Goal: Information Seeking & Learning: Learn about a topic

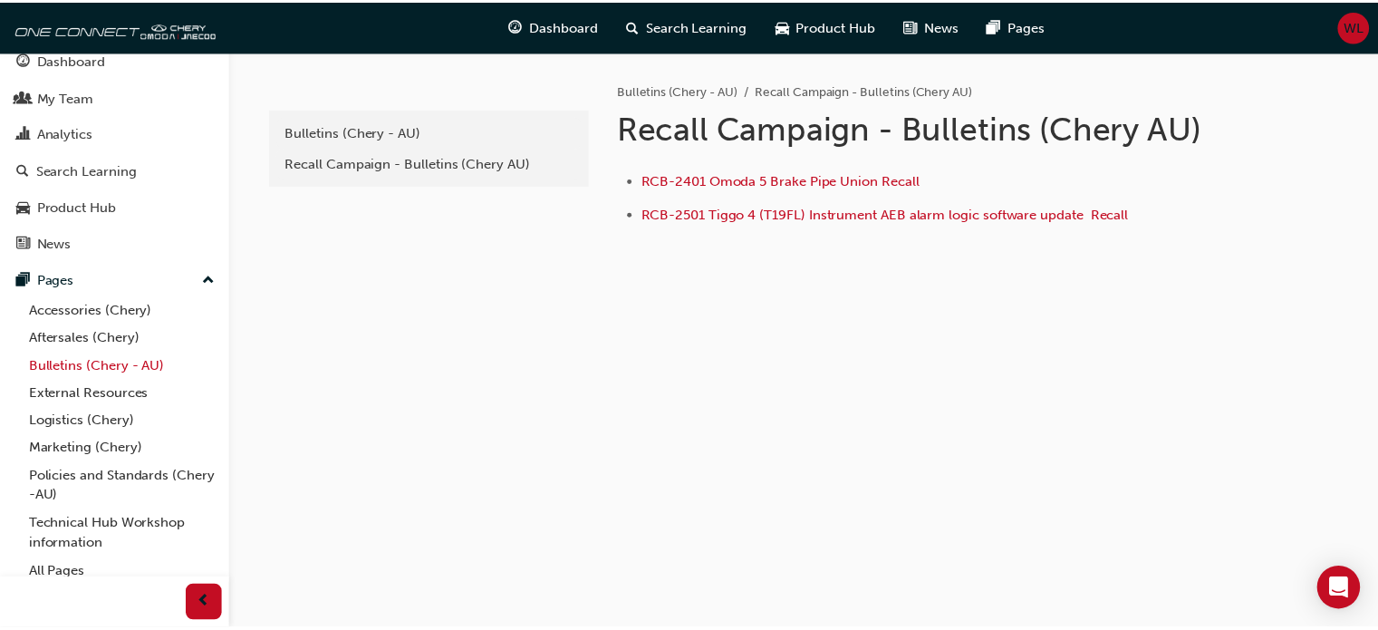
scroll to position [28, 0]
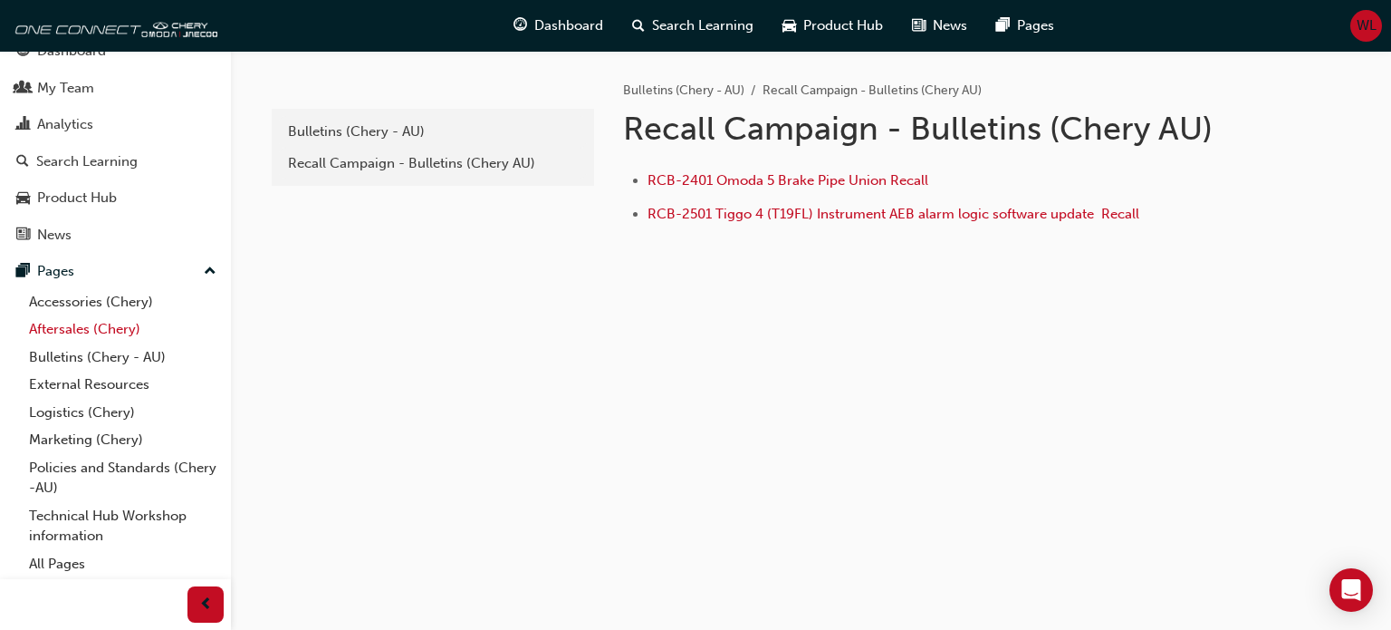
click at [65, 329] on link "Aftersales (Chery)" at bounding box center [123, 329] width 202 height 28
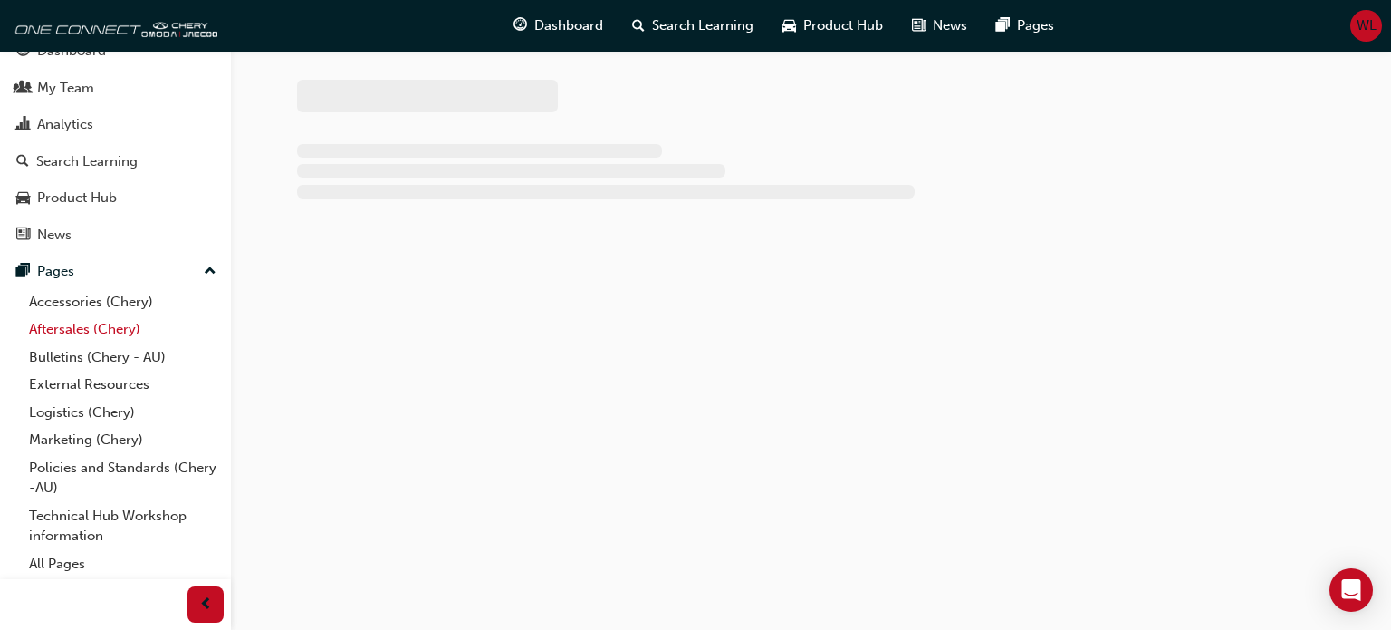
click at [65, 329] on link "Aftersales (Chery)" at bounding box center [123, 329] width 202 height 28
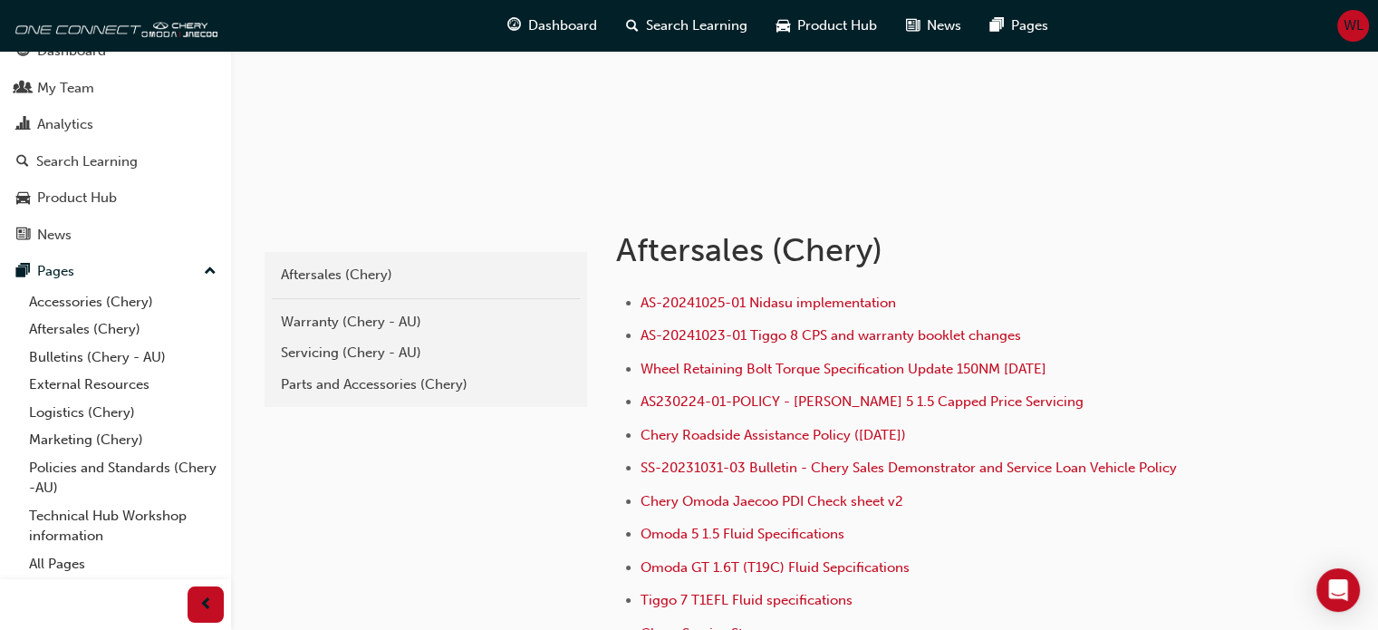
scroll to position [171, 0]
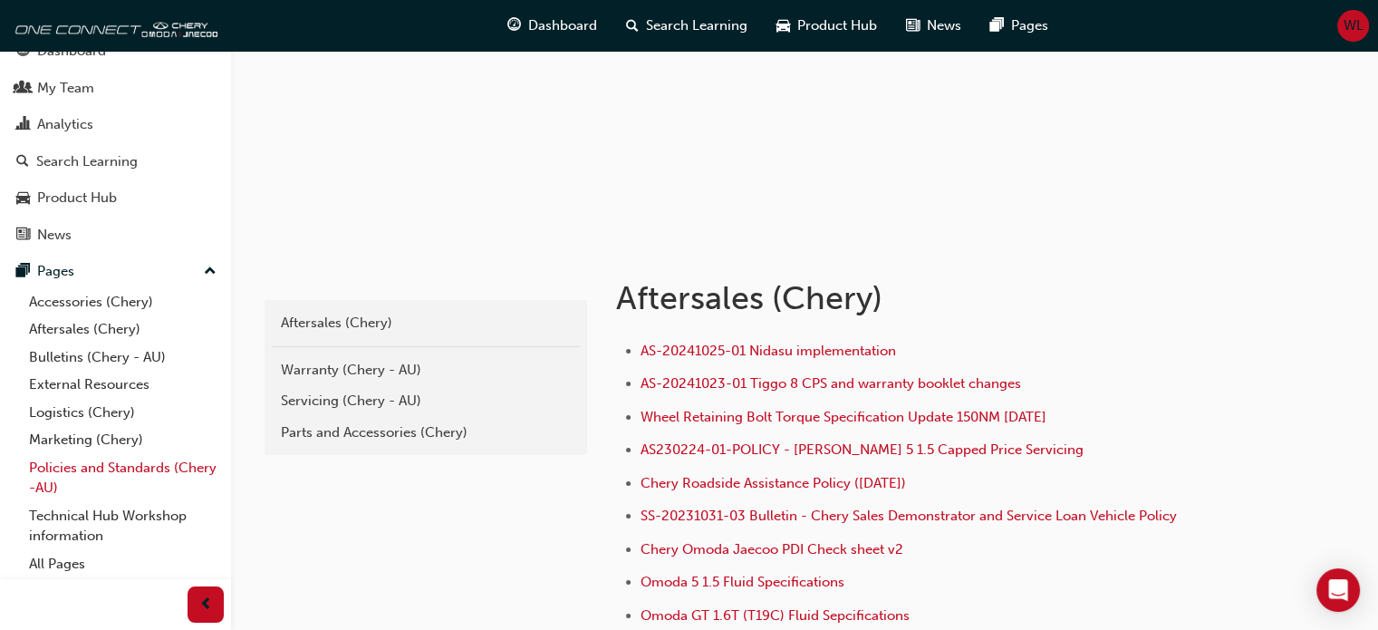
click at [64, 465] on link "Policies and Standards (Chery -AU)" at bounding box center [123, 478] width 202 height 48
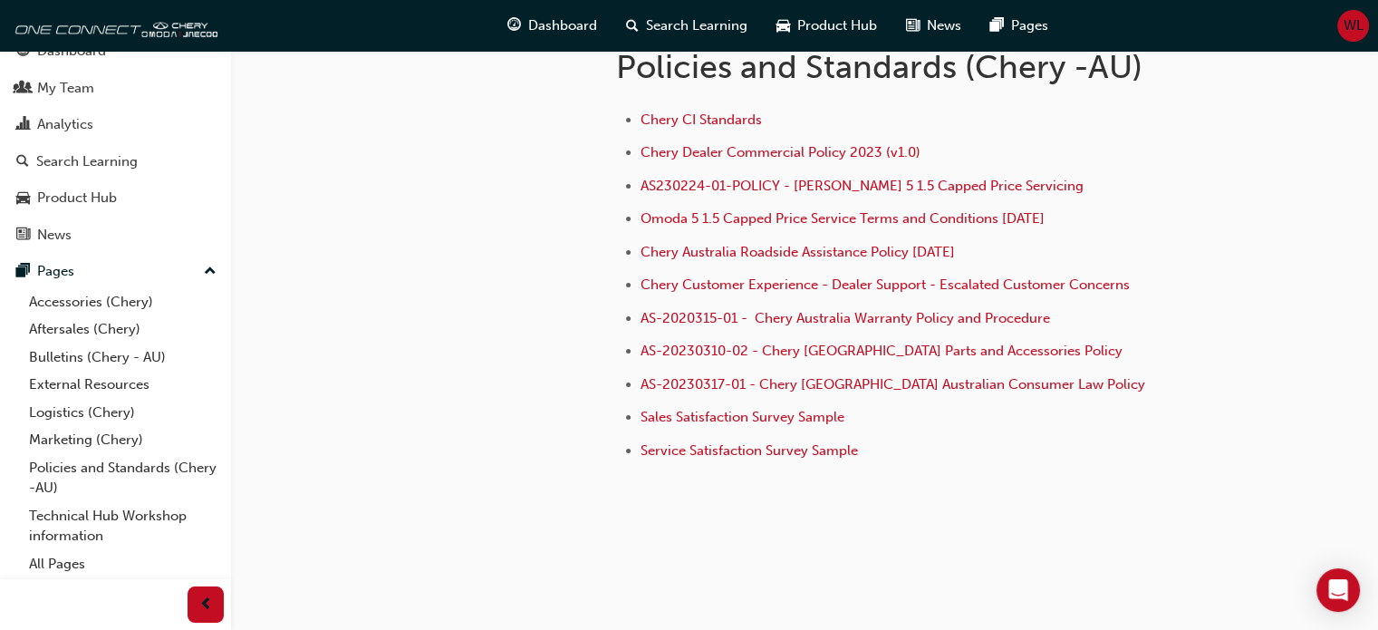
scroll to position [409, 0]
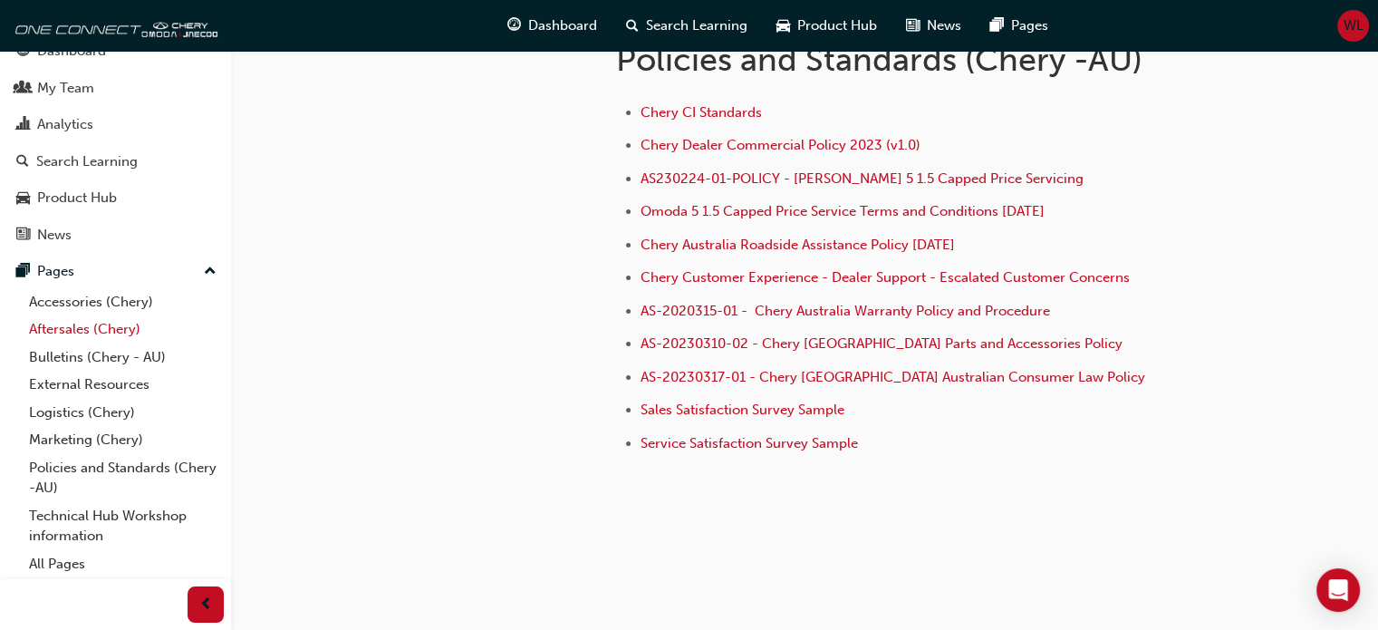
click at [72, 332] on link "Aftersales (Chery)" at bounding box center [123, 329] width 202 height 28
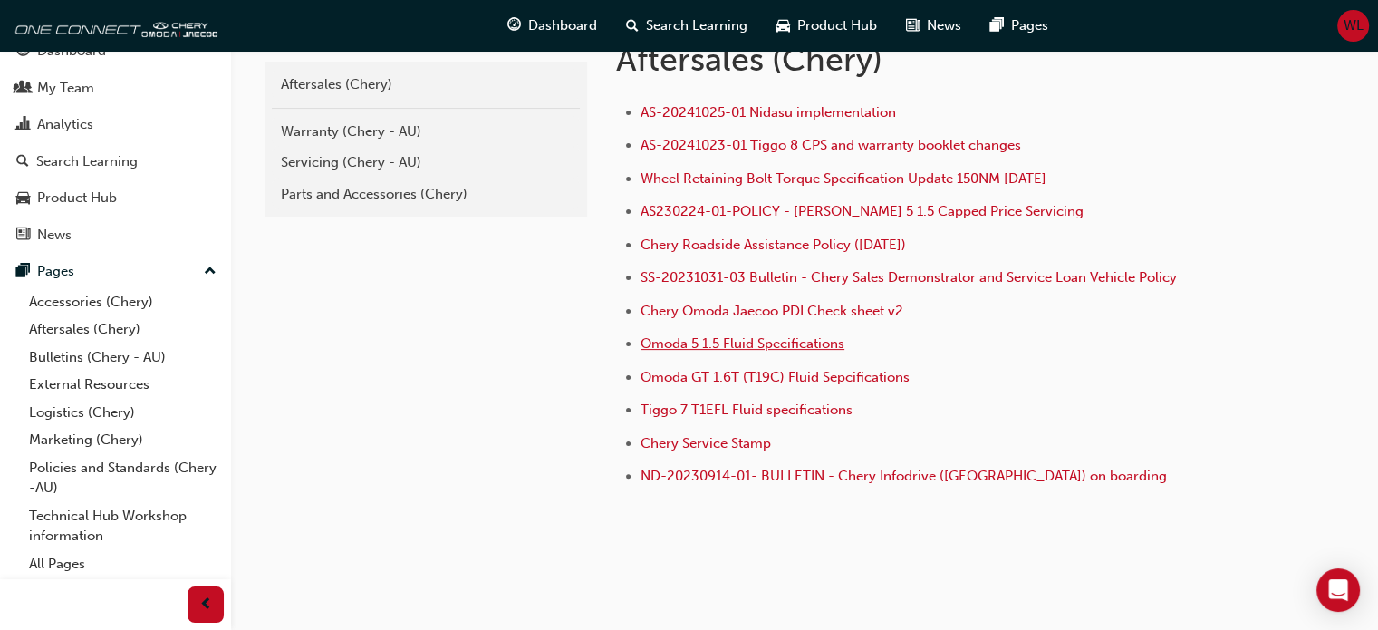
click at [743, 338] on span "Omoda 5 1.5 Fluid Specifications" at bounding box center [742, 343] width 204 height 16
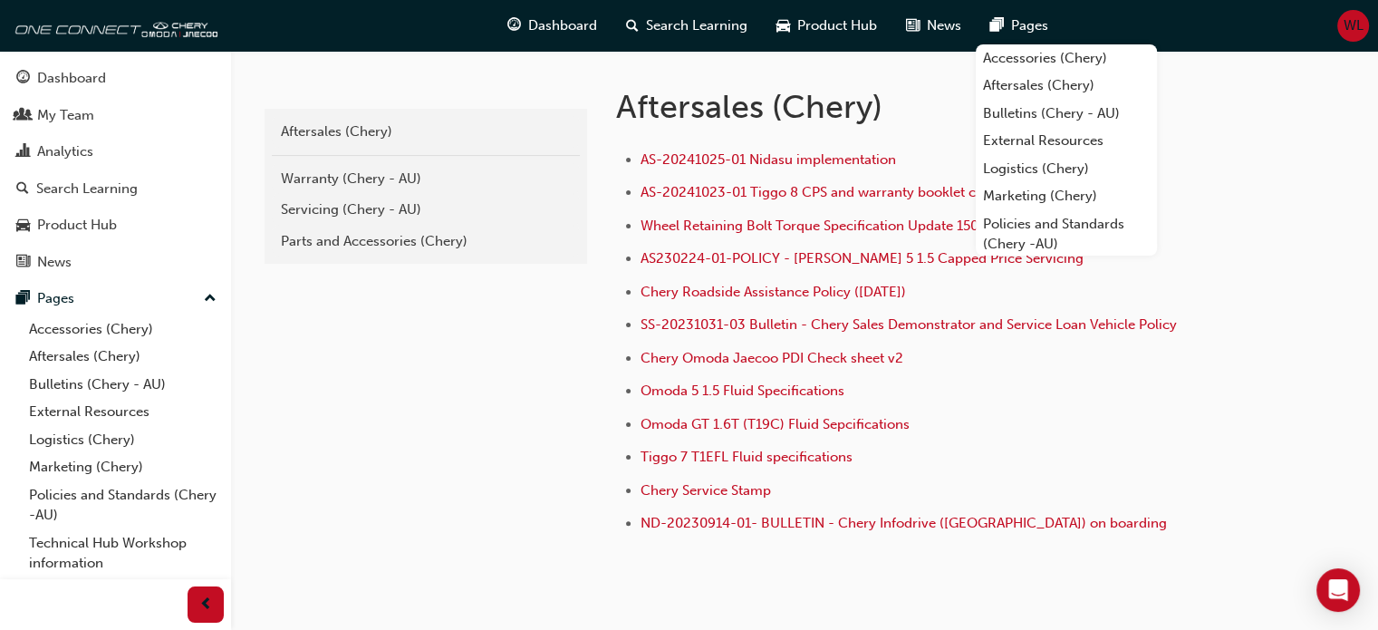
scroll to position [443, 0]
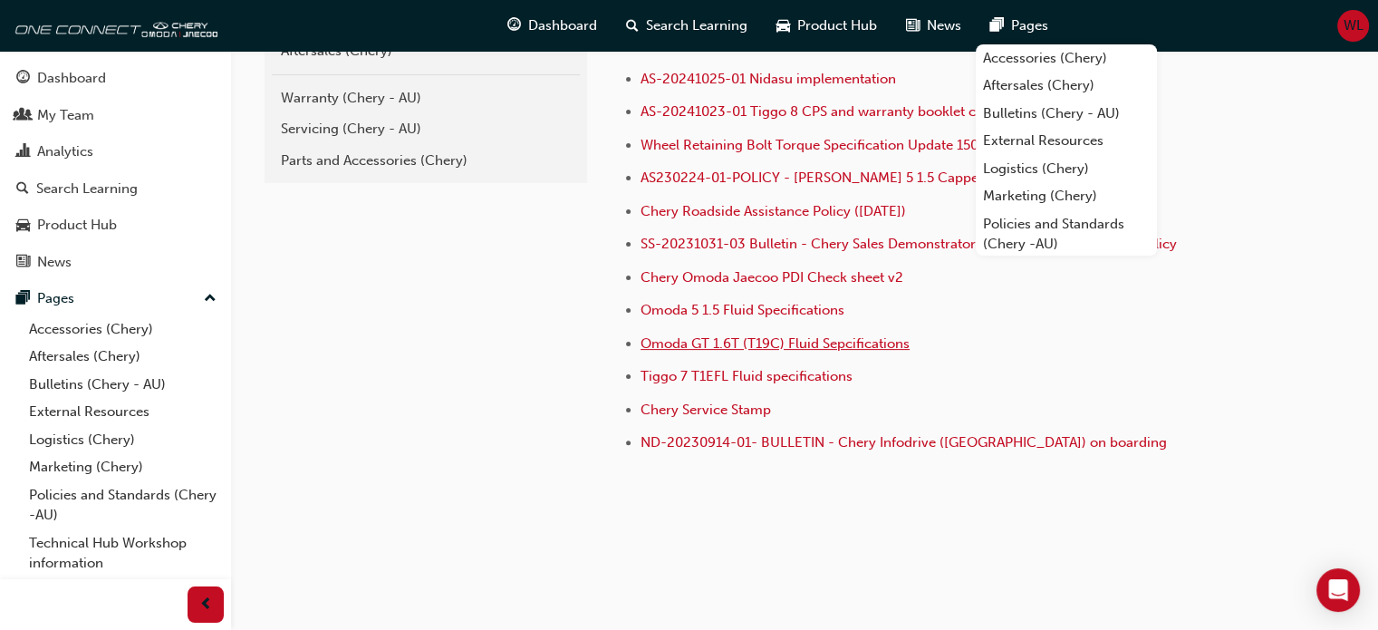
click at [794, 335] on span "Omoda GT 1.6T (T19C) Fluid Sepcifications" at bounding box center [774, 343] width 269 height 16
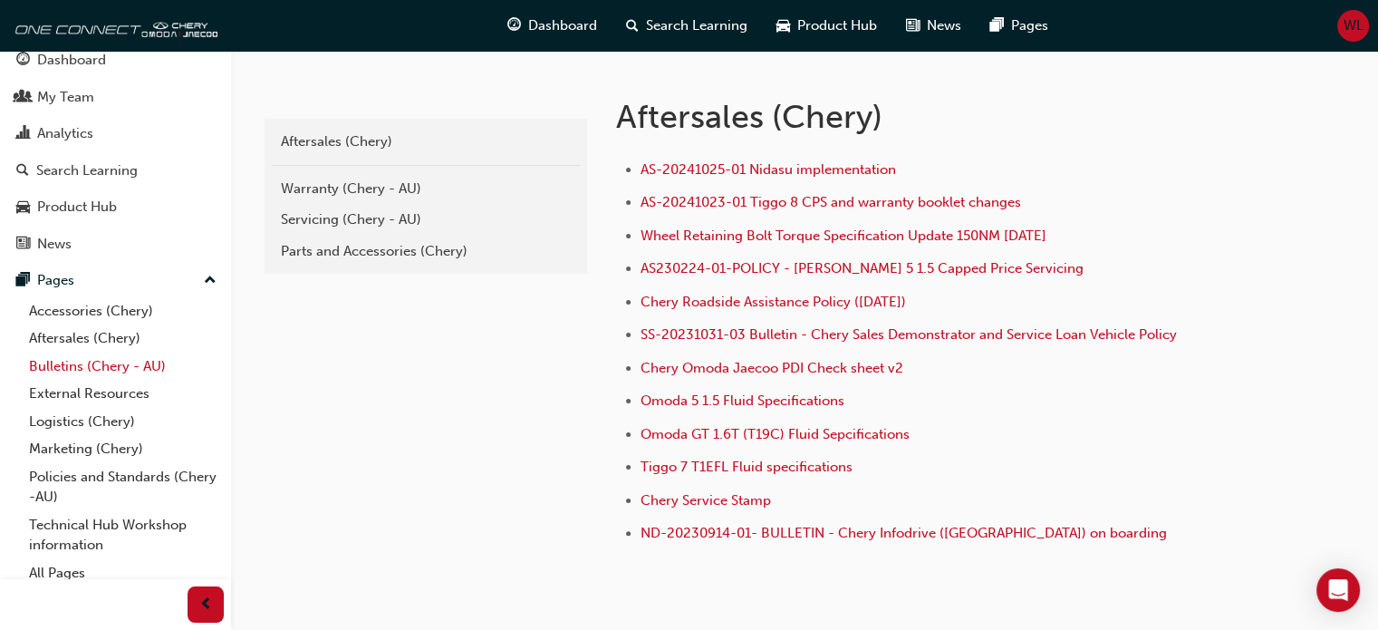
scroll to position [28, 0]
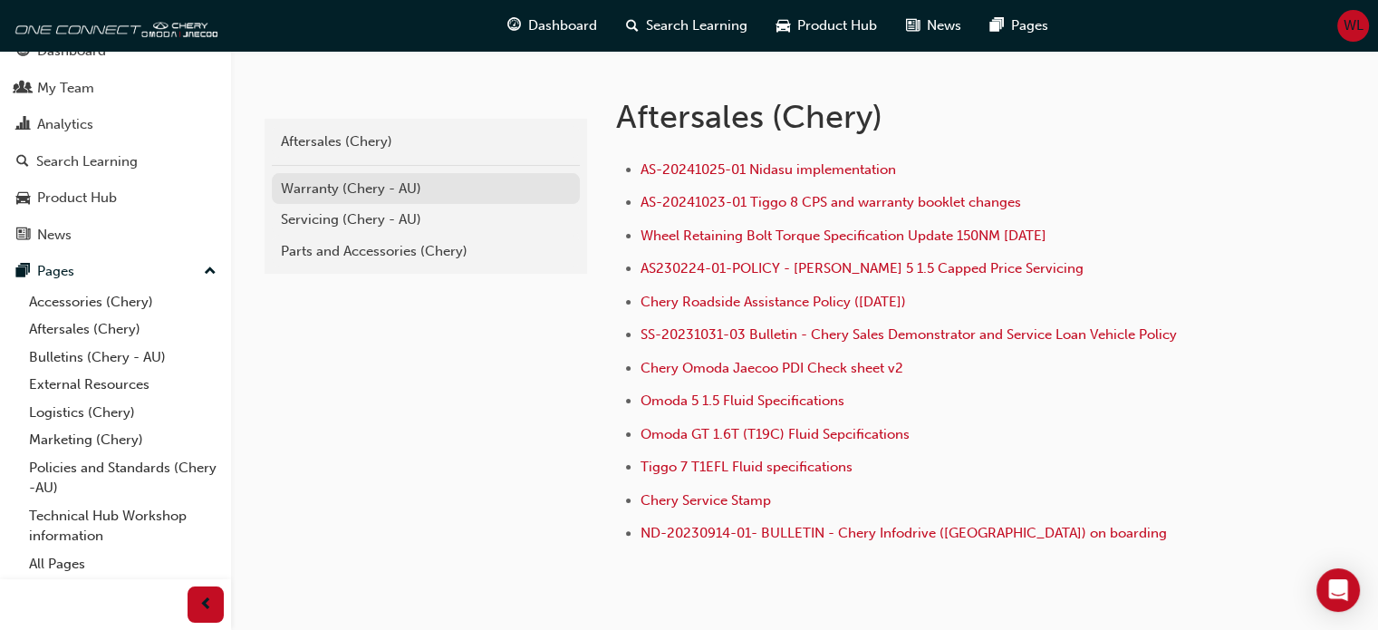
click at [321, 187] on div "Warranty (Chery - AU)" at bounding box center [426, 188] width 290 height 21
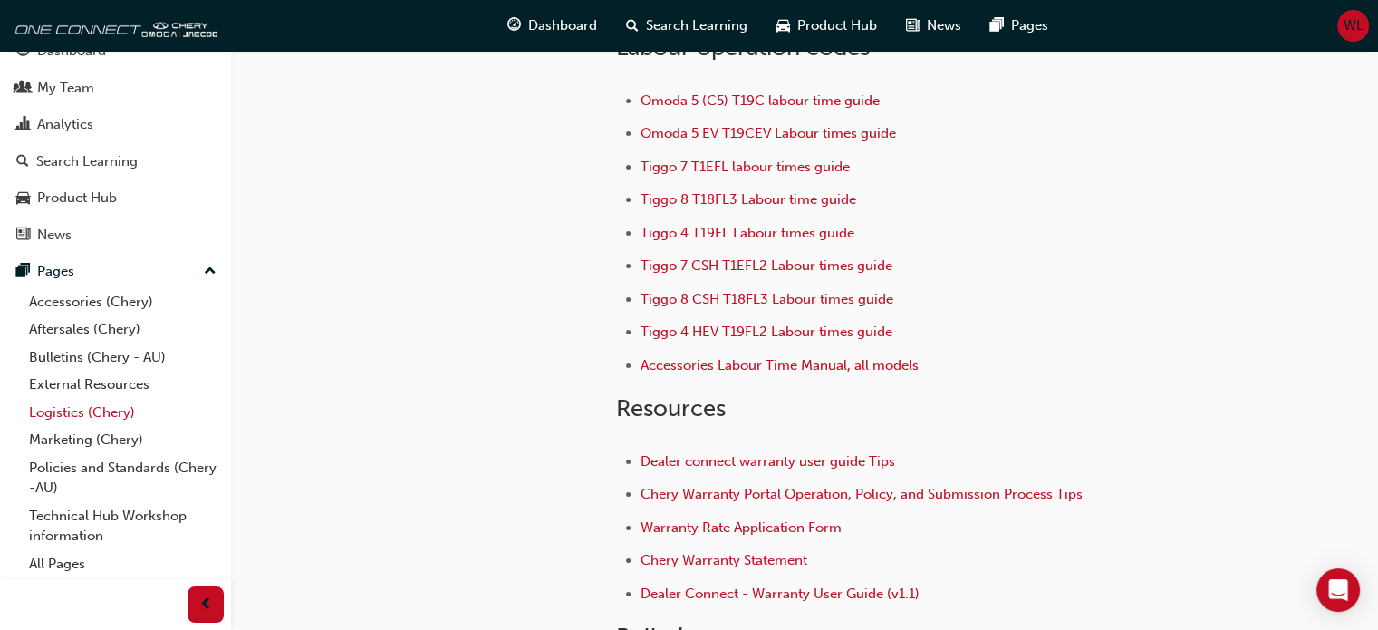
scroll to position [181, 0]
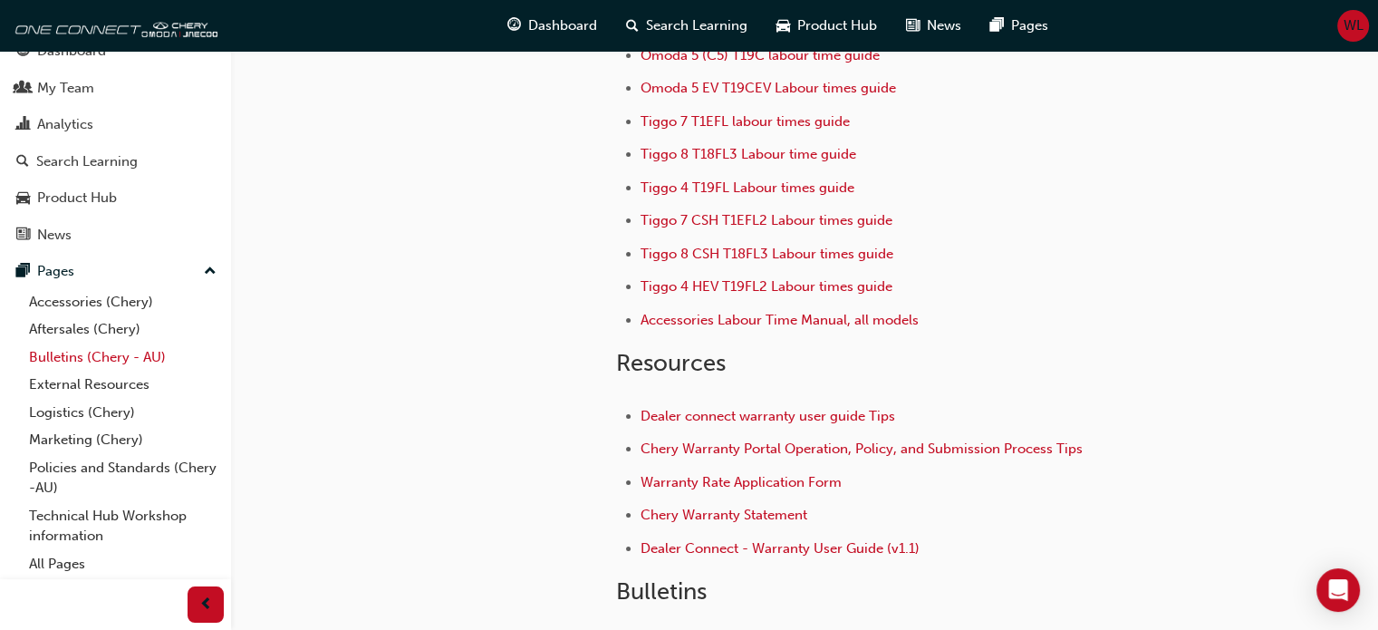
click at [73, 355] on link "Bulletins (Chery - AU)" at bounding box center [123, 357] width 202 height 28
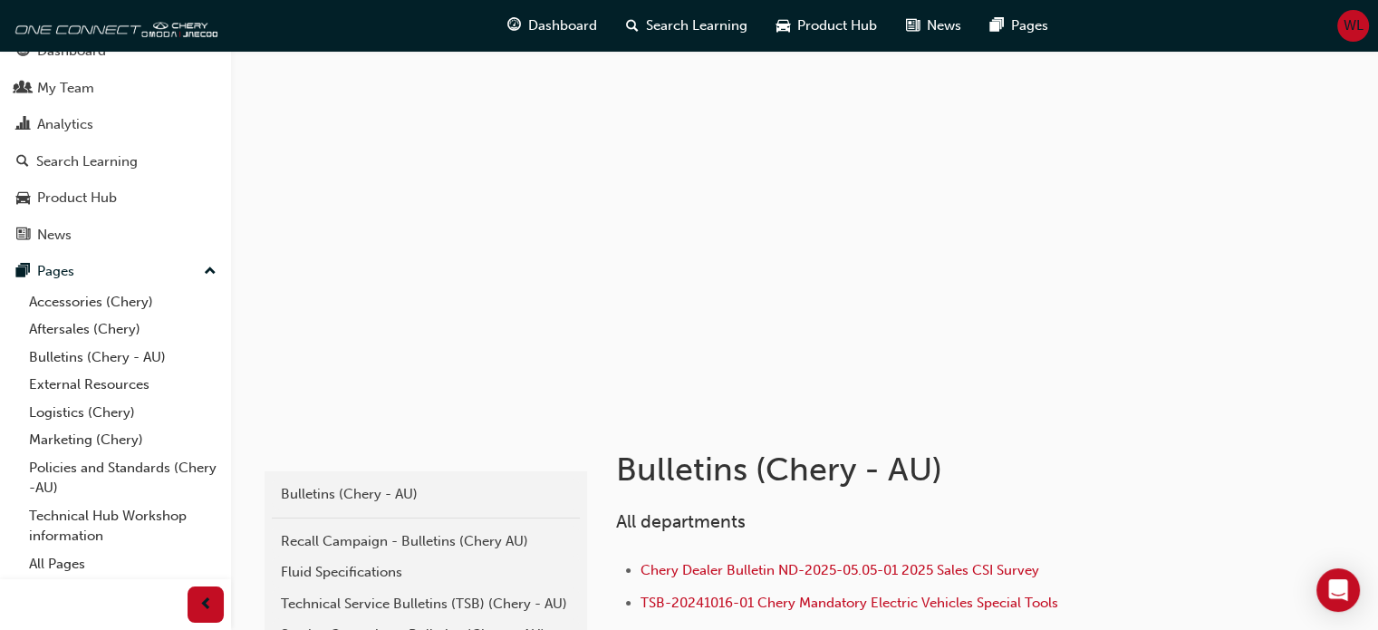
scroll to position [181, 0]
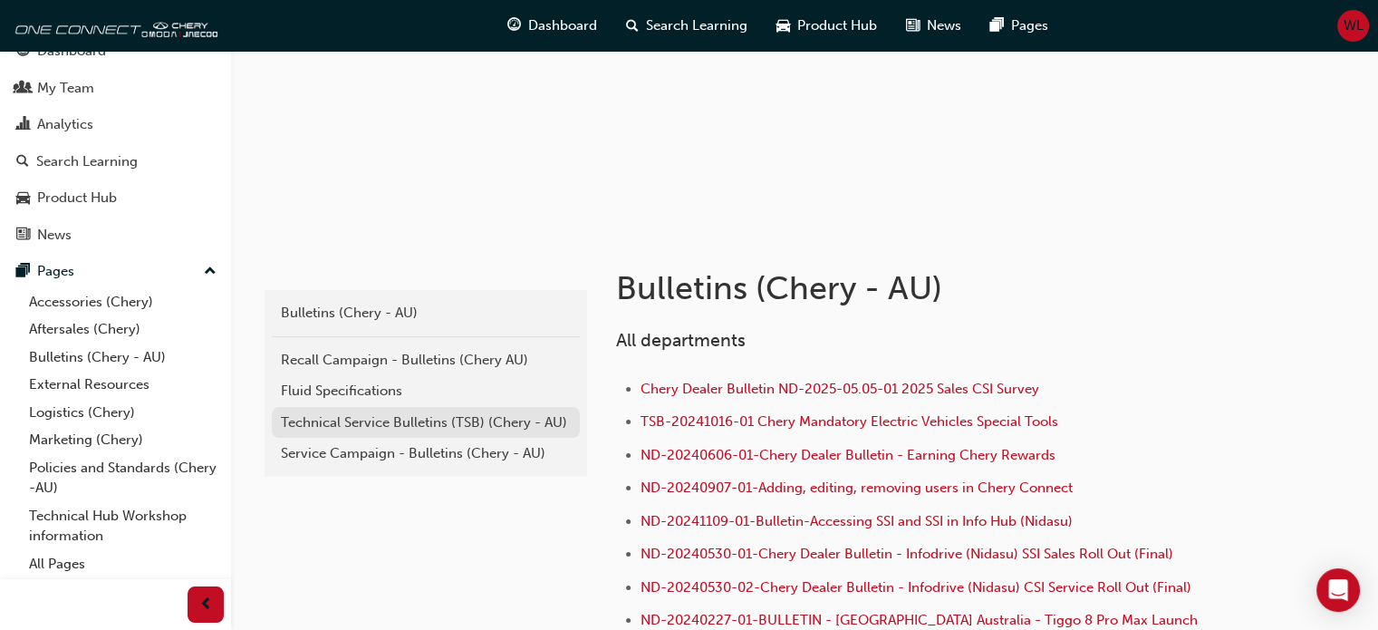
click at [389, 421] on div "Technical Service Bulletins (TSB) (Chery - AU)" at bounding box center [426, 422] width 290 height 21
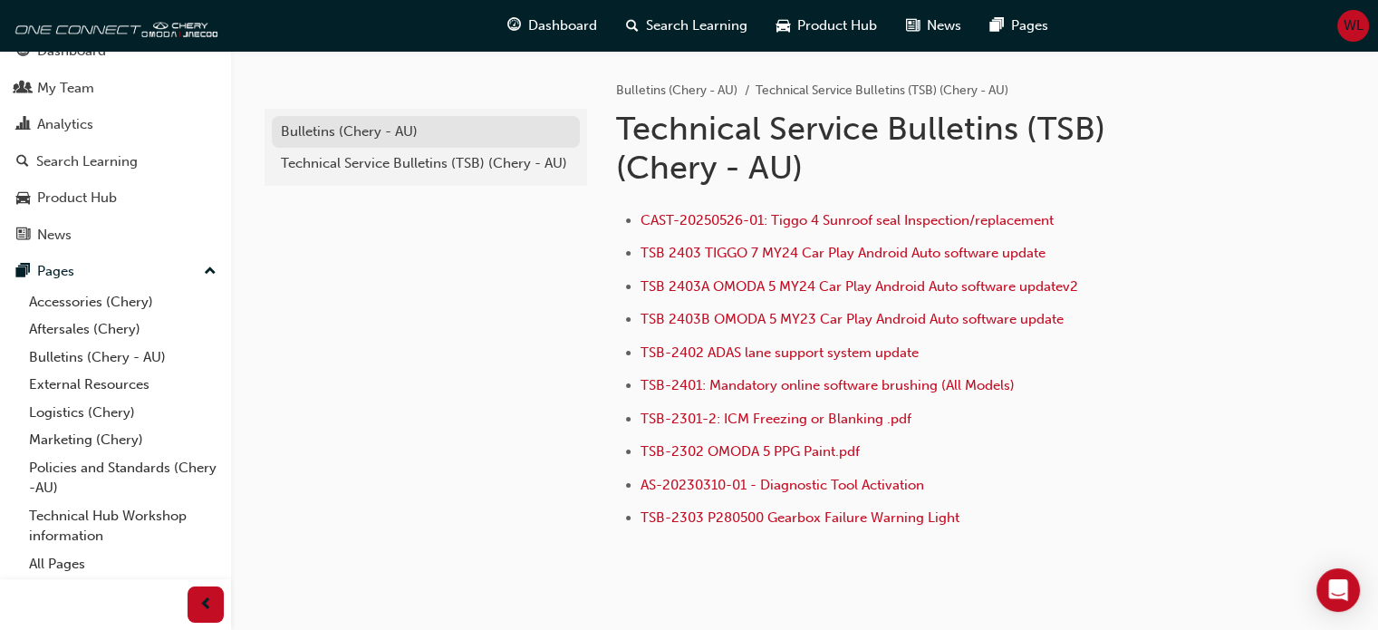
click at [312, 130] on div "Bulletins (Chery - AU)" at bounding box center [426, 131] width 290 height 21
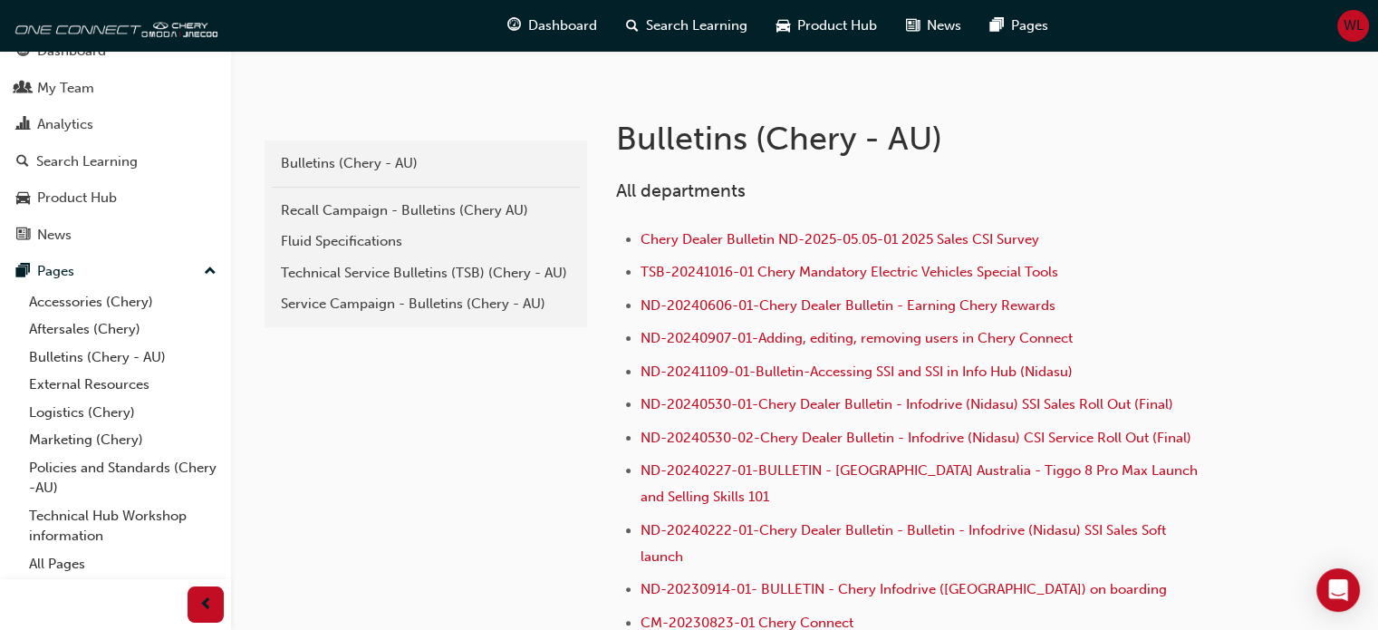
scroll to position [362, 0]
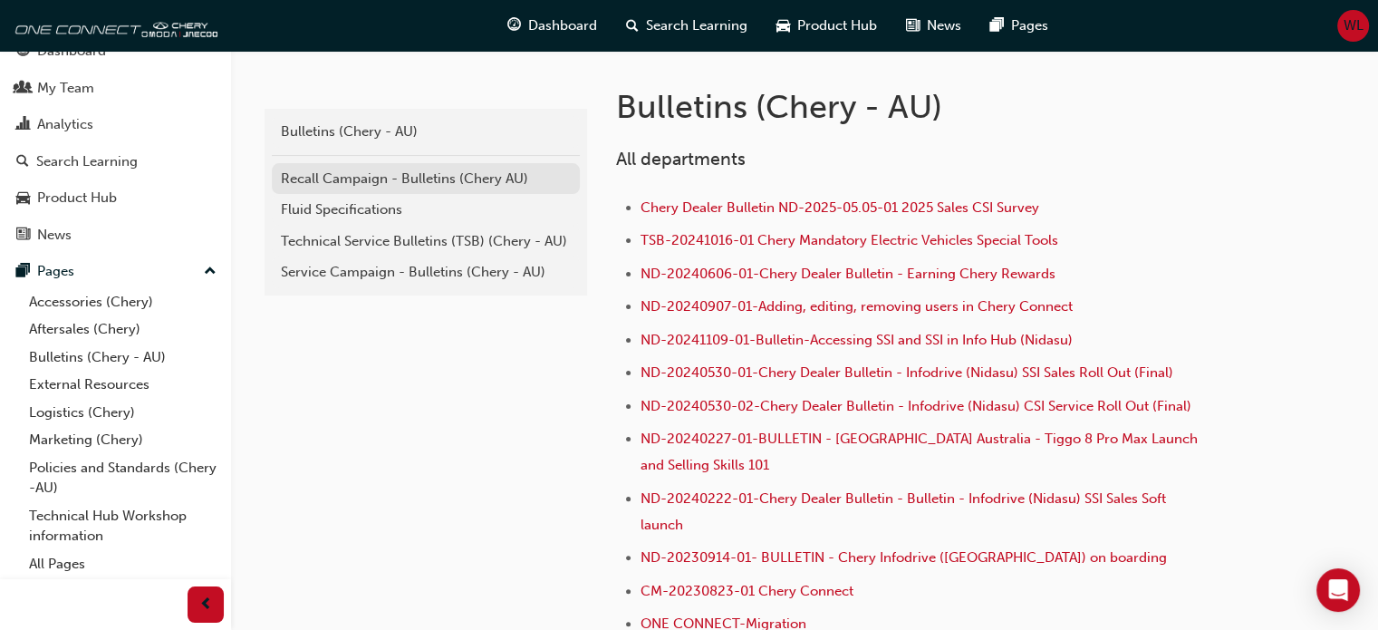
click at [412, 180] on div "Recall Campaign - Bulletins (Chery AU)" at bounding box center [426, 178] width 290 height 21
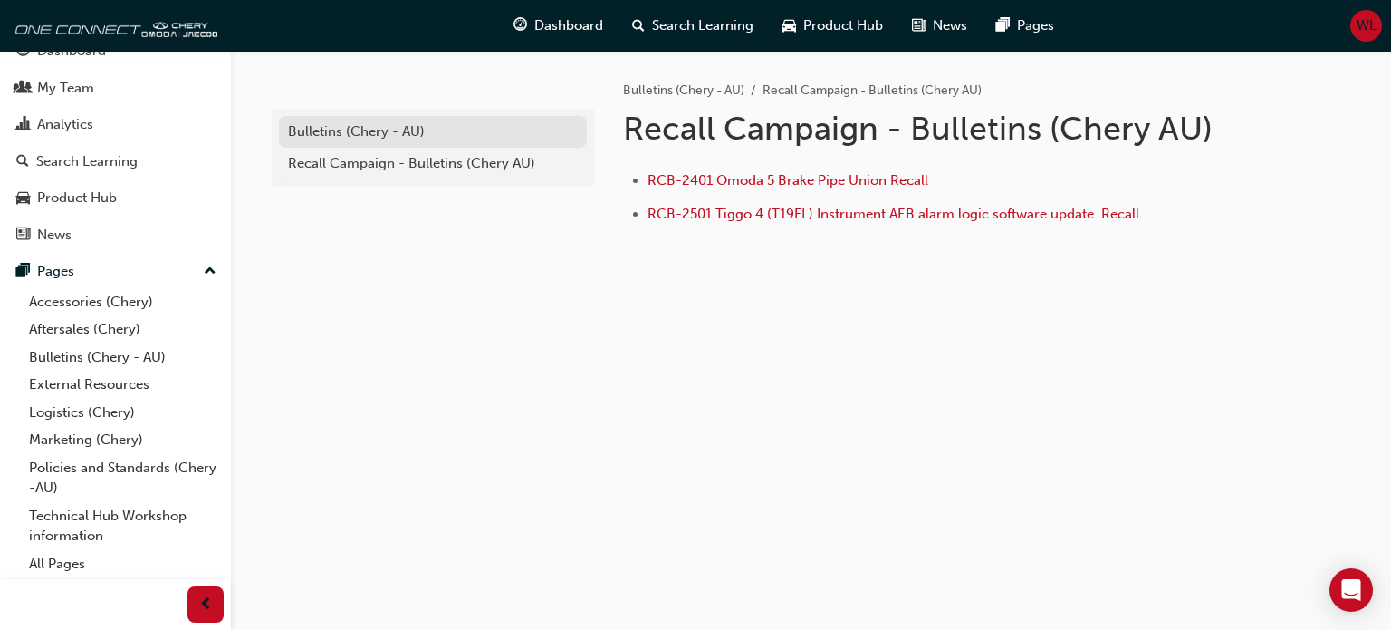
click at [341, 130] on div "Bulletins (Chery - AU)" at bounding box center [433, 131] width 290 height 21
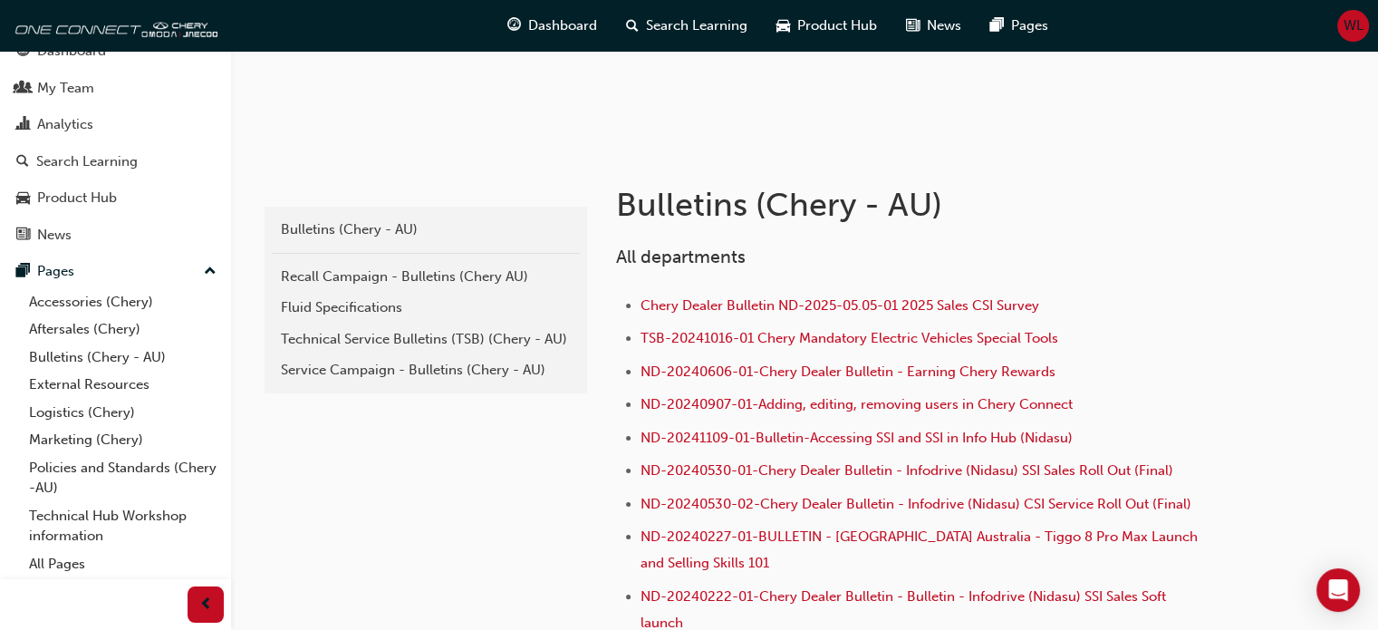
scroll to position [272, 0]
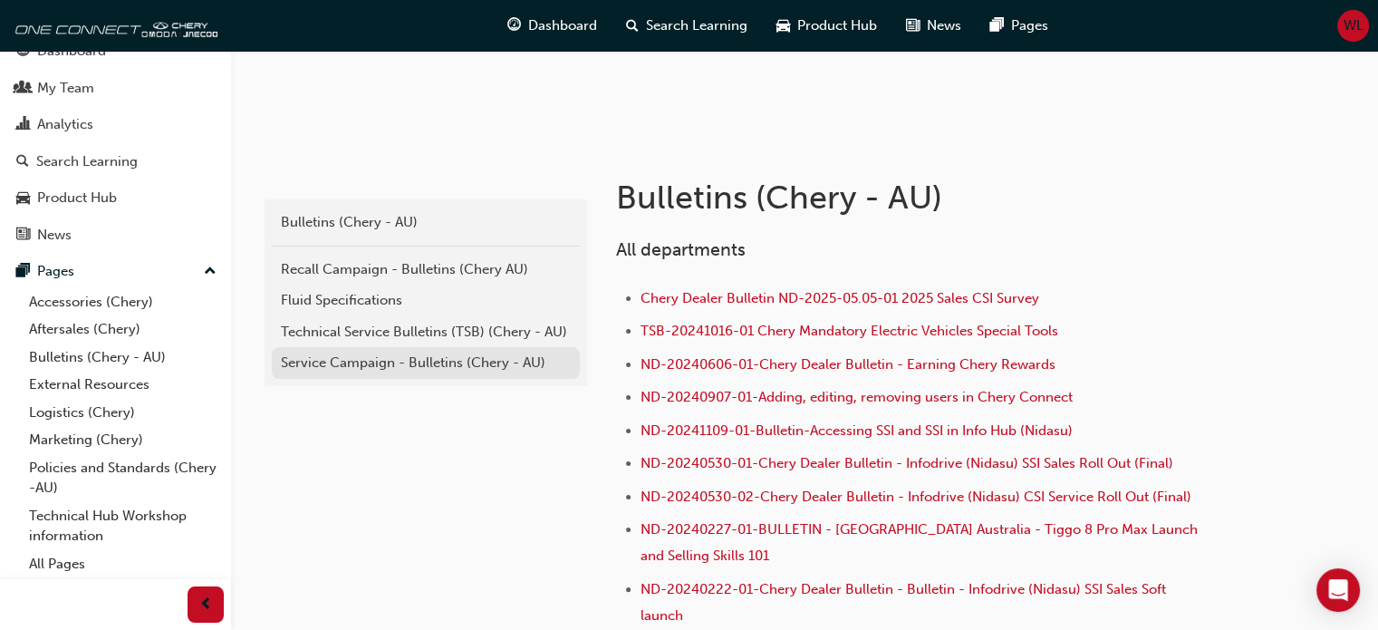
click at [347, 358] on div "Service Campaign - Bulletins (Chery - AU)" at bounding box center [426, 362] width 290 height 21
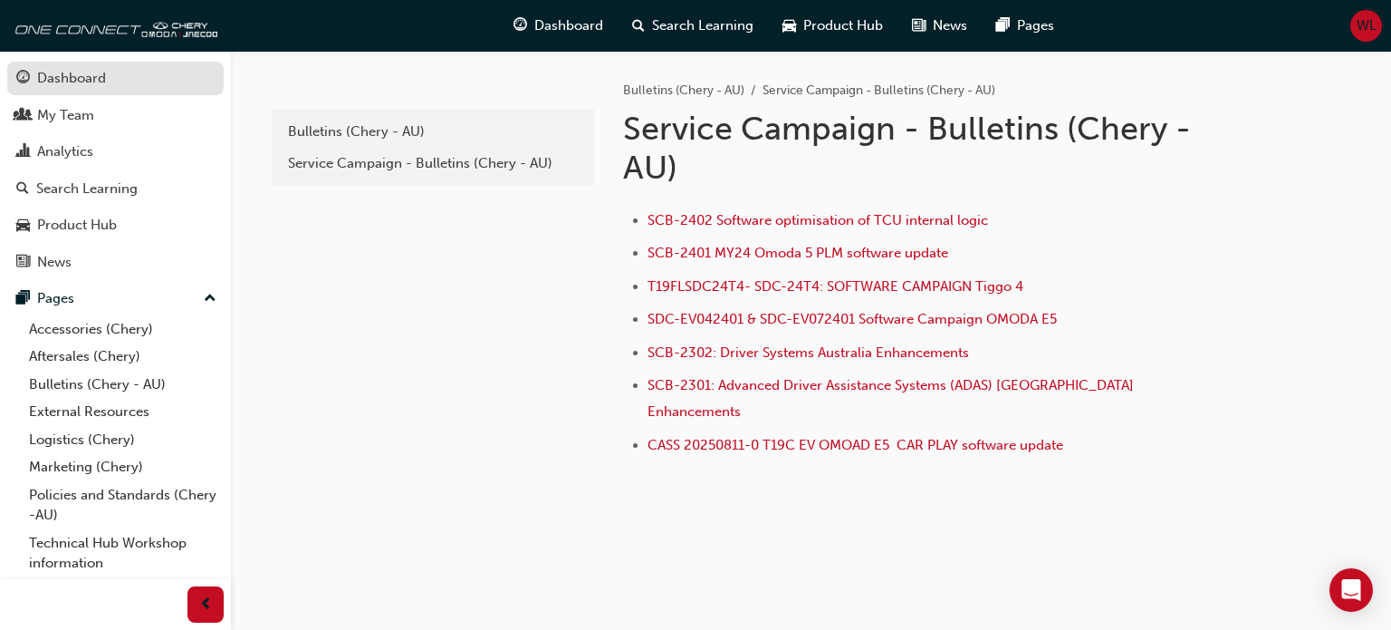
click at [72, 69] on div "Dashboard" at bounding box center [71, 78] width 69 height 21
